Goal: Task Accomplishment & Management: Use online tool/utility

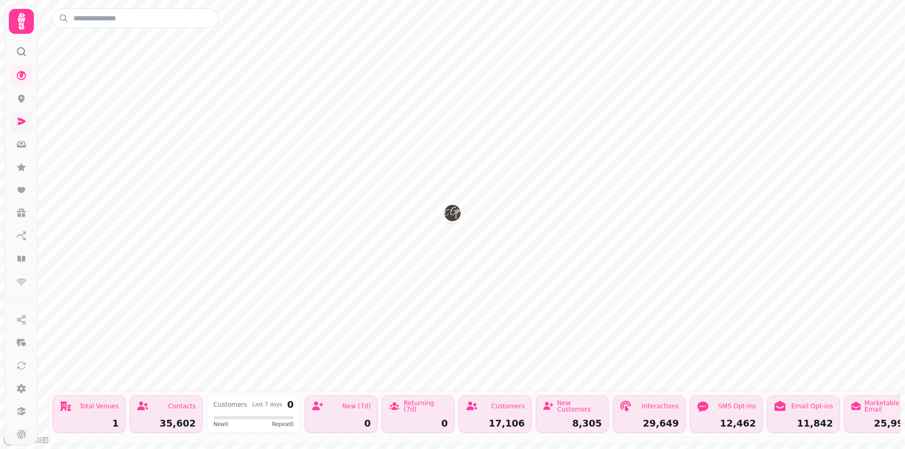
click at [15, 123] on link at bounding box center [21, 121] width 21 height 21
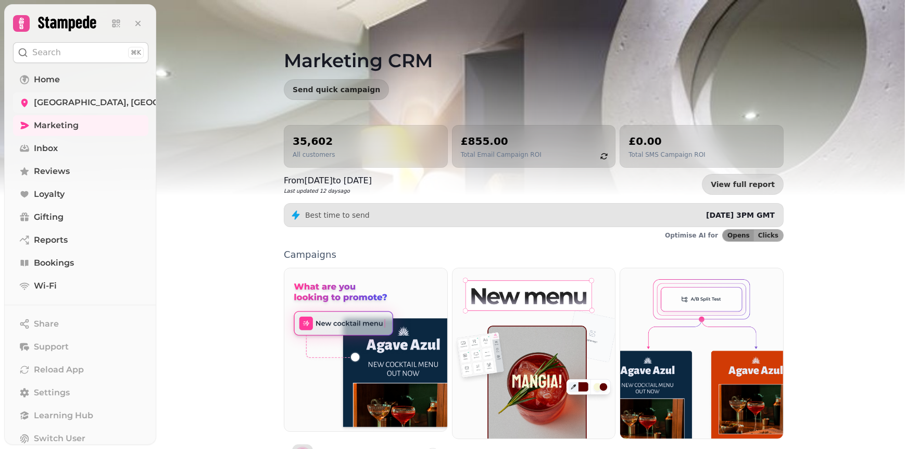
click at [77, 100] on span "[GEOGRAPHIC_DATA], [GEOGRAPHIC_DATA] - 83674" at bounding box center [145, 102] width 222 height 12
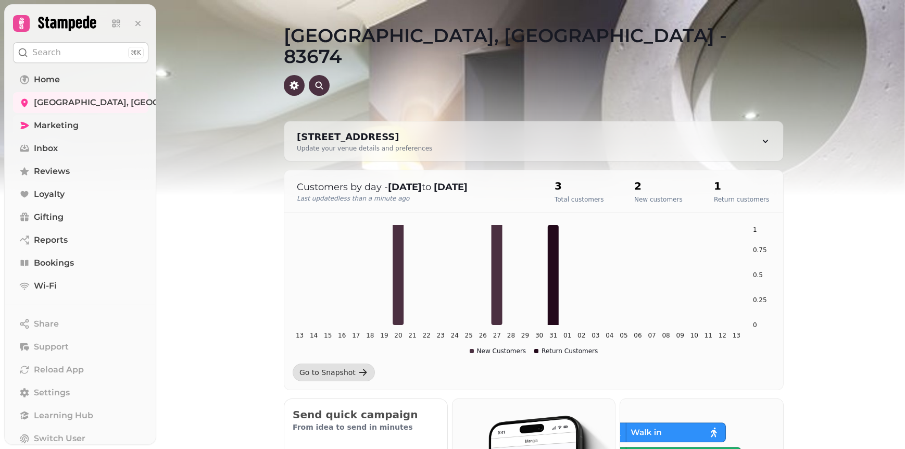
click at [75, 128] on span "Marketing" at bounding box center [56, 125] width 45 height 12
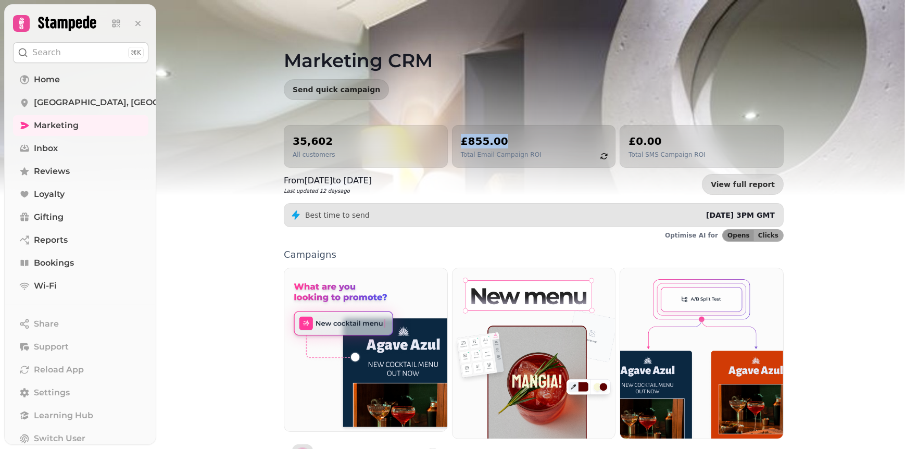
drag, startPoint x: 458, startPoint y: 139, endPoint x: 543, endPoint y: 143, distance: 85.0
click at [543, 143] on div "£855.00 Total Email Campaign ROI" at bounding box center [534, 146] width 146 height 25
drag, startPoint x: 543, startPoint y: 143, endPoint x: 555, endPoint y: 170, distance: 29.4
click at [549, 172] on div "35,602 All customers £855.00 Total Email Campaign ROI £0.00 Total SMS Campaign …" at bounding box center [534, 160] width 500 height 70
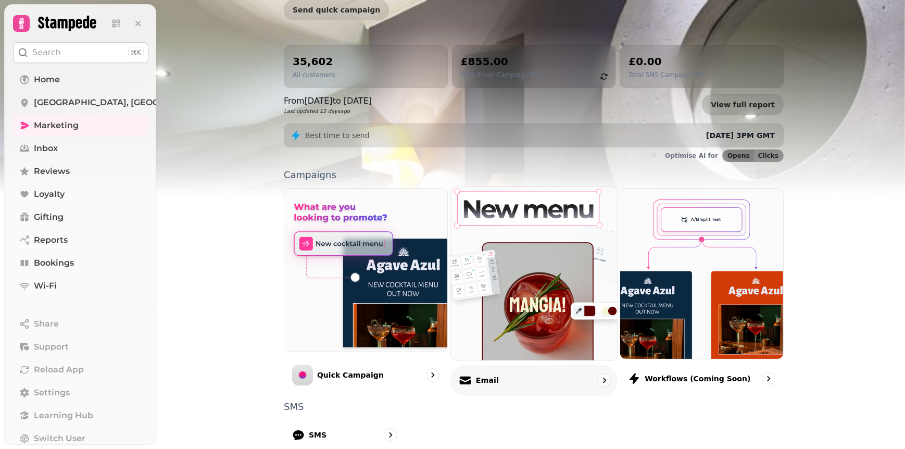
scroll to position [201, 0]
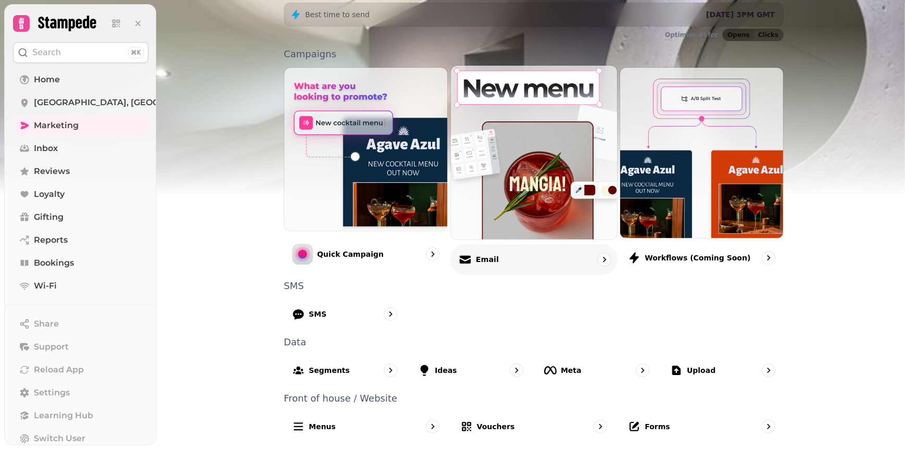
click at [483, 260] on p "Email" at bounding box center [486, 259] width 23 height 10
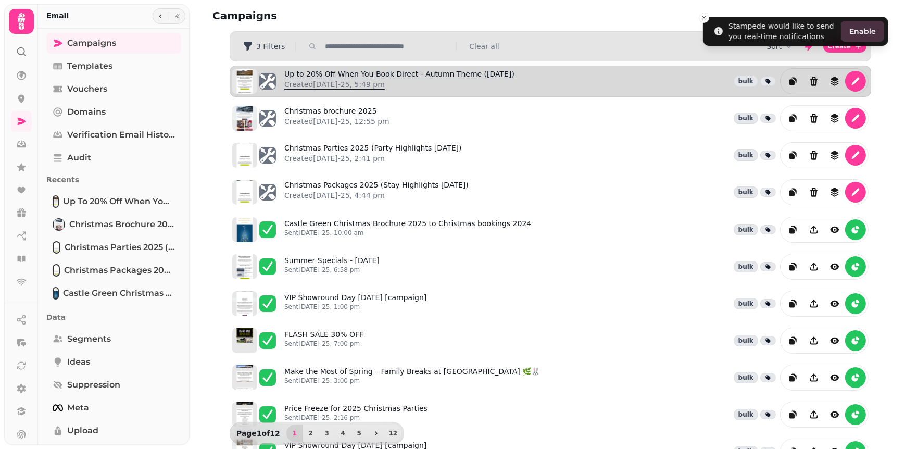
click at [357, 74] on link "Up to 20% Off When You Book Direct - Autumn Theme ([DATE]) Created [DATE]-25, 5…" at bounding box center [399, 81] width 230 height 25
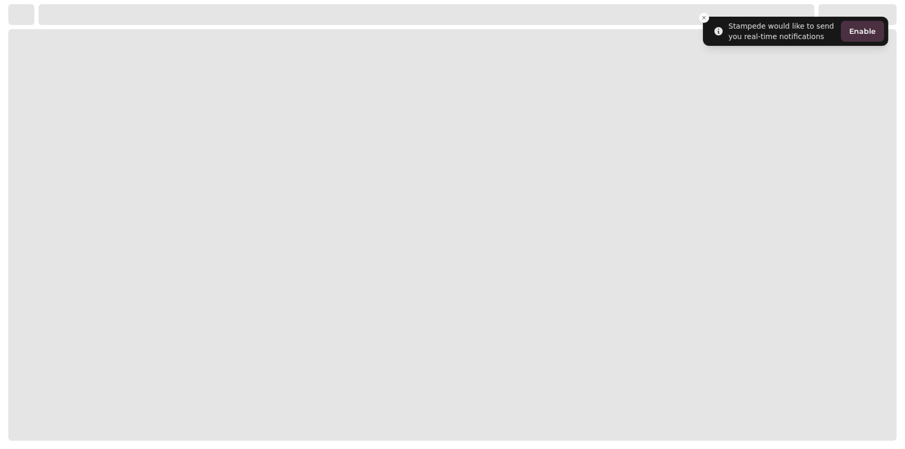
select select "**********"
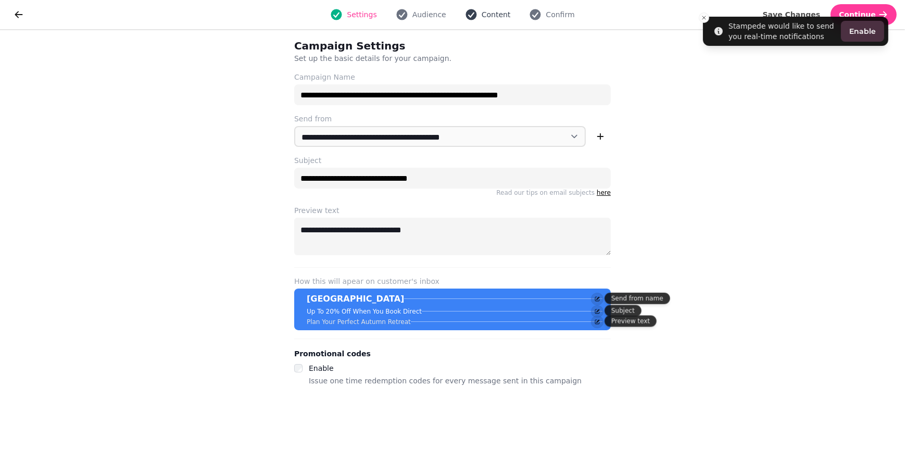
click at [495, 12] on span "Content" at bounding box center [496, 14] width 29 height 10
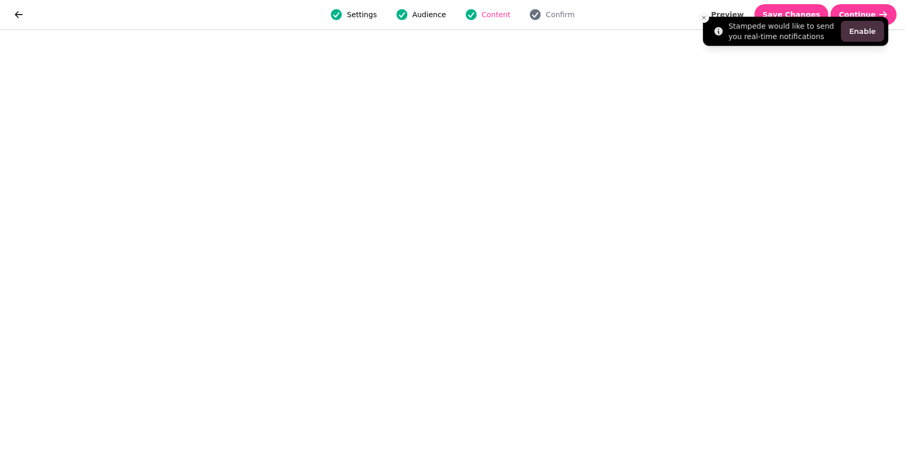
click at [702, 17] on icon "Close toast" at bounding box center [704, 18] width 6 height 6
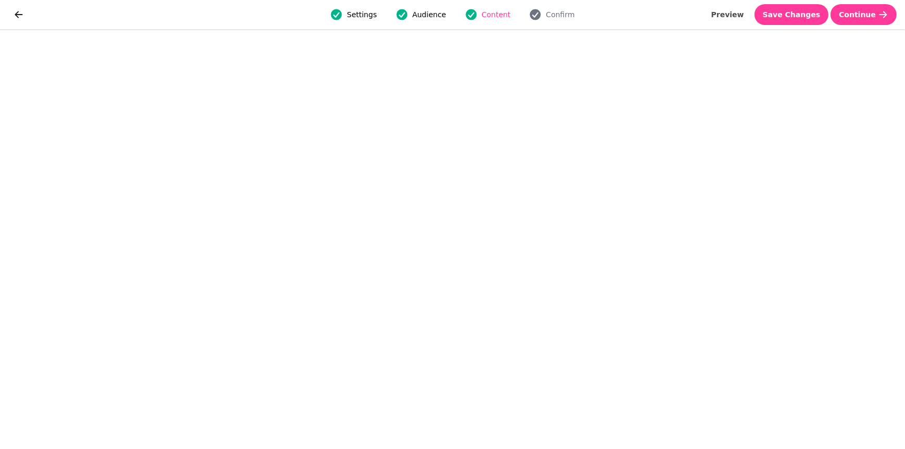
click at [167, 13] on div "Settings Audience Content Confirm" at bounding box center [452, 14] width 836 height 21
